Goal: Task Accomplishment & Management: Manage account settings

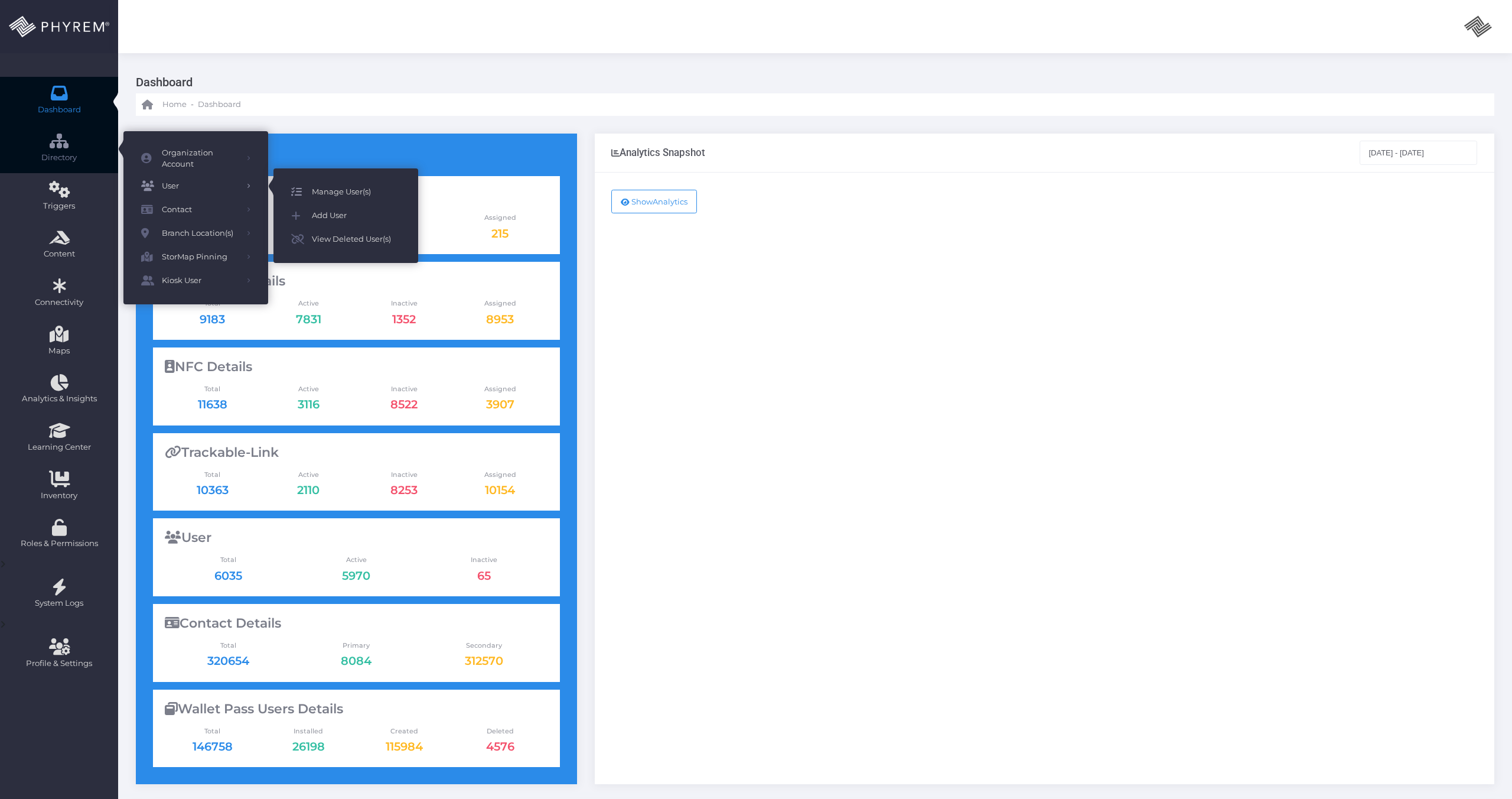
click at [331, 190] on span "Manage User(s)" at bounding box center [356, 192] width 88 height 16
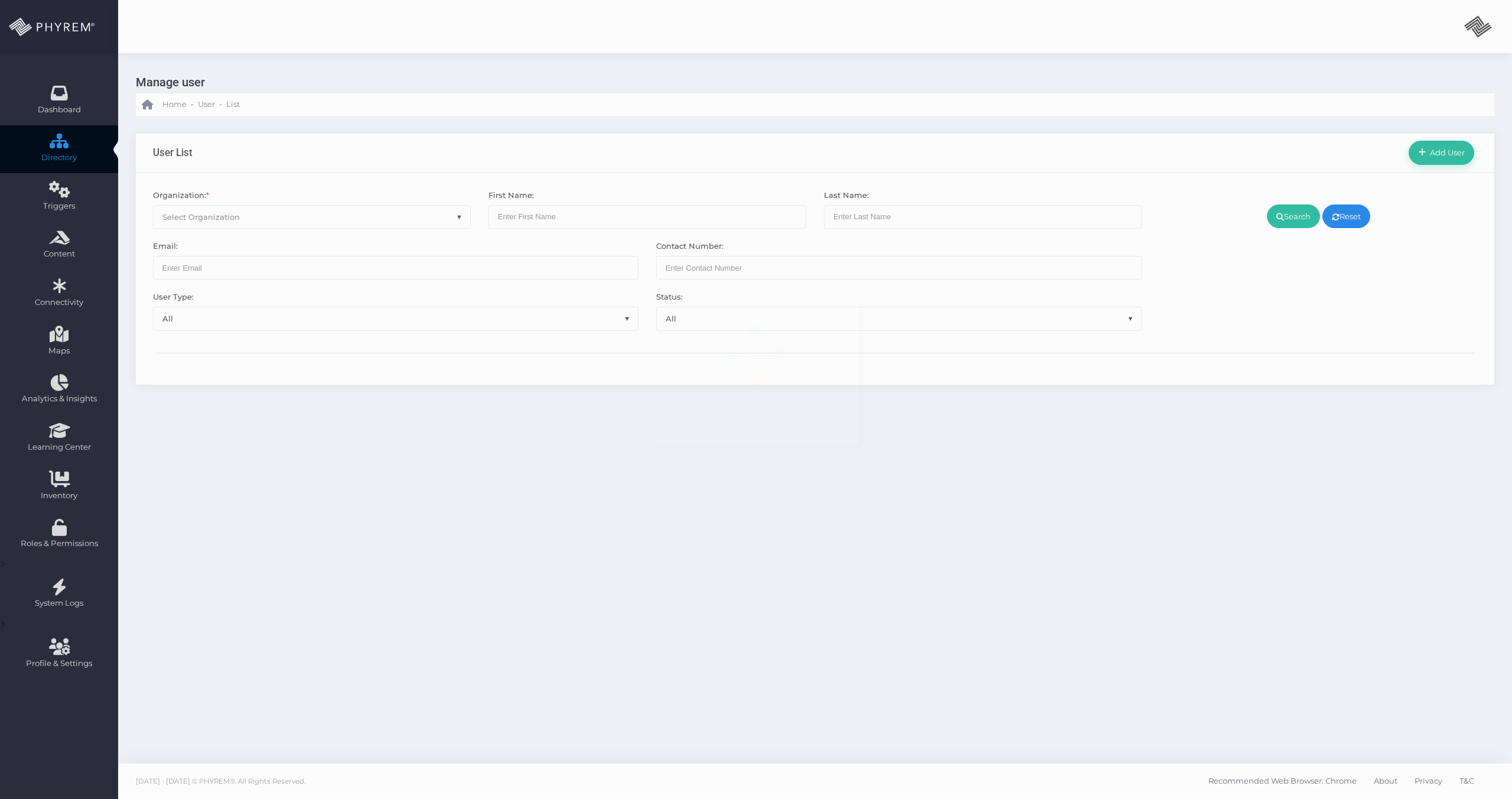
click at [267, 216] on span "Select Organization" at bounding box center [312, 216] width 317 height 22
type input "Pin"
select select "4799"
click at [1304, 218] on link "Search" at bounding box center [1294, 216] width 53 height 24
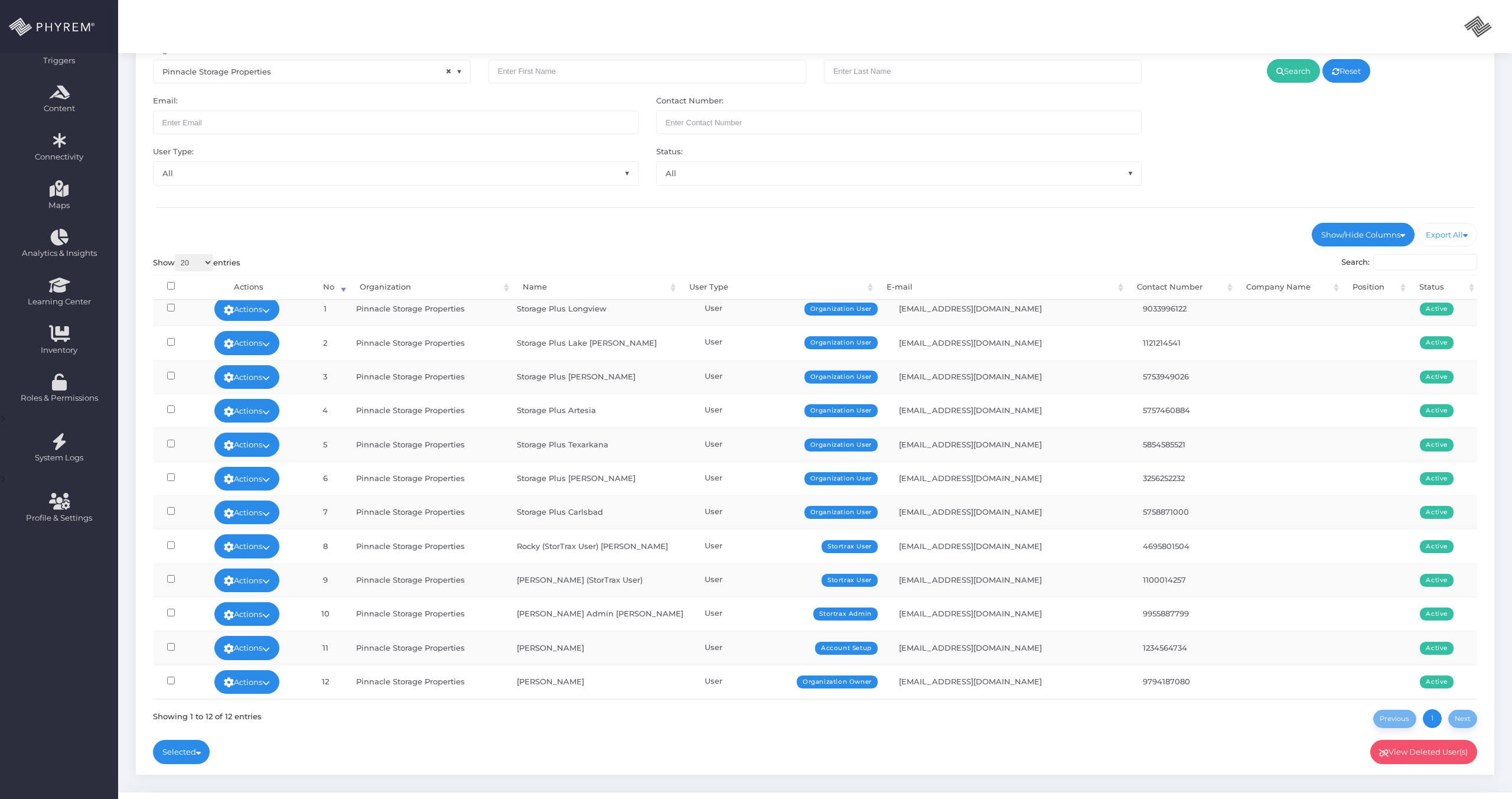
scroll to position [150, 0]
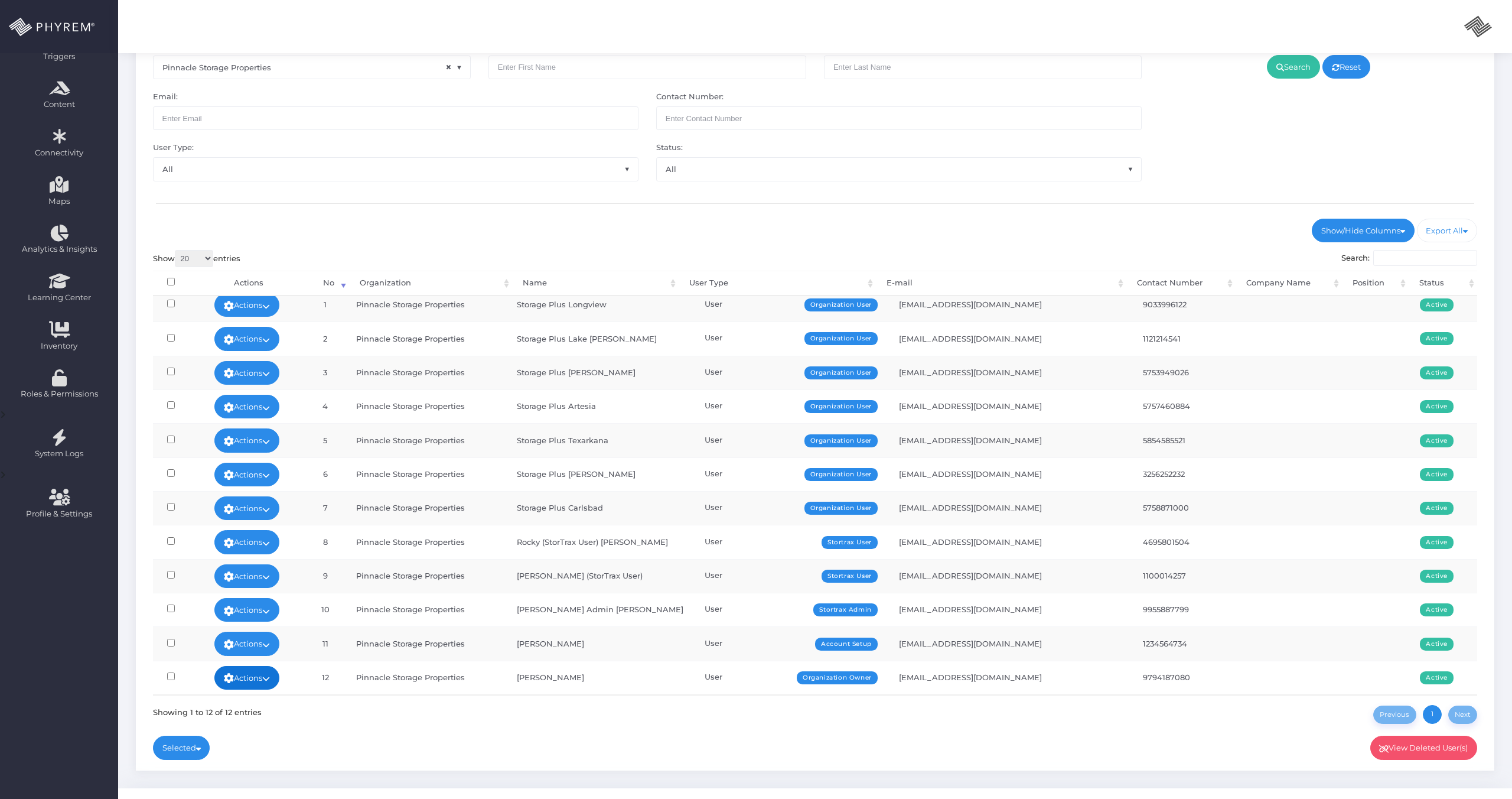
click at [264, 678] on link "Actions" at bounding box center [247, 677] width 65 height 24
click at [258, 648] on link "Sign In" at bounding box center [247, 651] width 77 height 22
